Goal: Ask a question

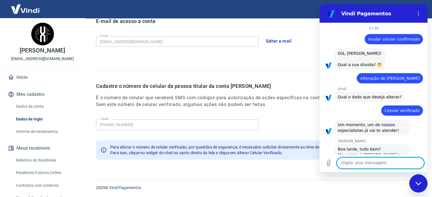
scroll to position [97, 0]
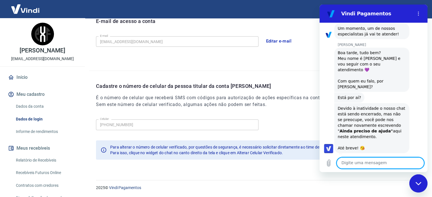
click at [371, 161] on textarea at bounding box center [381, 163] width 88 height 11
type textarea "olá"
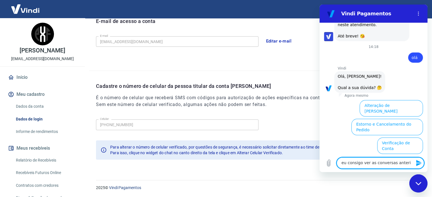
scroll to position [270, 0]
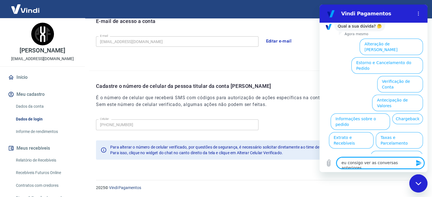
type textarea "eu consigo ver as conversas anteriores?"
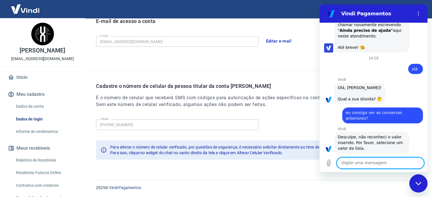
scroll to position [198, 0]
click at [369, 163] on textarea at bounding box center [381, 163] width 88 height 11
type textarea "me mostre a lista"
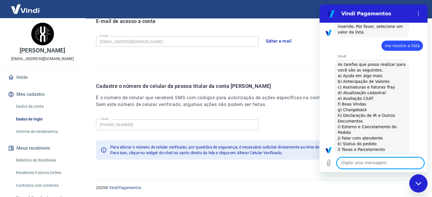
scroll to position [315, 0]
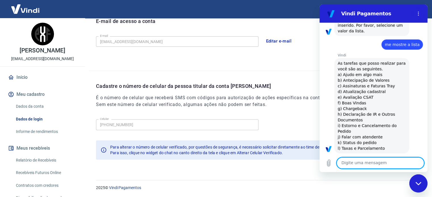
type textarea "d"
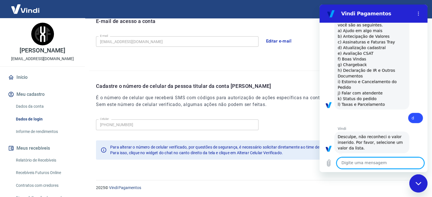
scroll to position [331, 0]
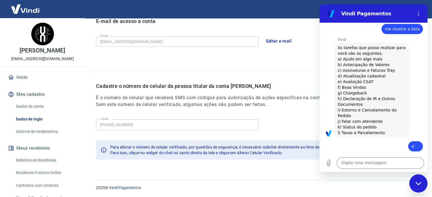
drag, startPoint x: 355, startPoint y: 70, endPoint x: 382, endPoint y: 71, distance: 26.7
click at [382, 71] on div "Vindi diz: As tarefas que posso realizar para você são as seguintes. a) Ajudo e…" at bounding box center [371, 90] width 75 height 95
copy span "Atualização cadastral"
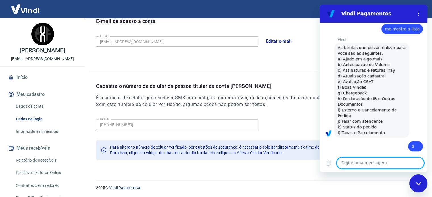
click at [357, 164] on textarea at bounding box center [381, 163] width 88 height 11
paste textarea "Atualização cadastral"
type textarea "Atualização cadastral"
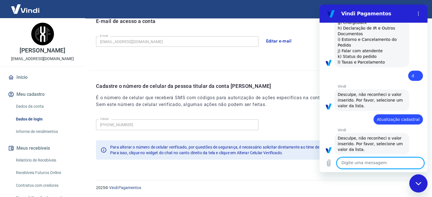
scroll to position [403, 0]
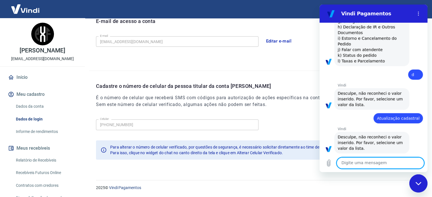
click at [350, 165] on textarea at bounding box center [381, 163] width 88 height 11
type textarea "atualizar cadastro"
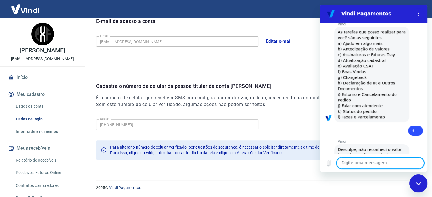
scroll to position [333, 0]
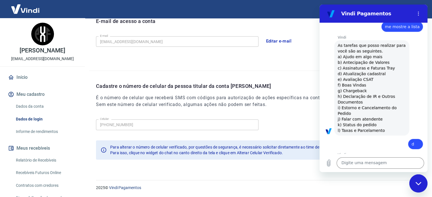
drag, startPoint x: 343, startPoint y: 68, endPoint x: 381, endPoint y: 70, distance: 37.8
click at [381, 70] on span "As tarefas que posso realizar para você são as seguintes. a) Ajudo em algo mais…" at bounding box center [372, 88] width 69 height 90
copy span "Atualização cadastral"
click at [373, 163] on textarea at bounding box center [381, 163] width 88 height 11
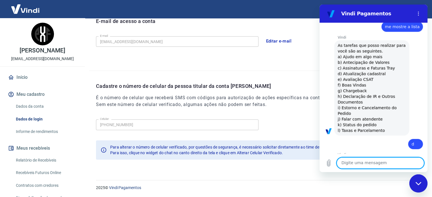
paste textarea "Atualização cadastral"
type textarea "Atualização cadastral"
click at [363, 70] on span "As tarefas que posso realizar para você são as seguintes. a) Ajudo em algo mais…" at bounding box center [372, 88] width 69 height 90
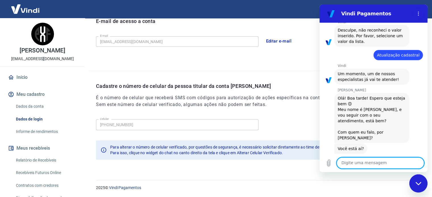
scroll to position [582, 0]
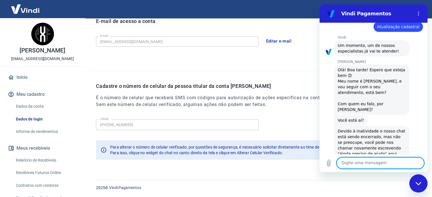
click at [352, 160] on textarea at bounding box center [381, 163] width 88 height 11
click at [341, 182] on div "2025 © Vindi Pagamentos" at bounding box center [257, 186] width 336 height 24
